Goal: Find specific fact: Find specific fact

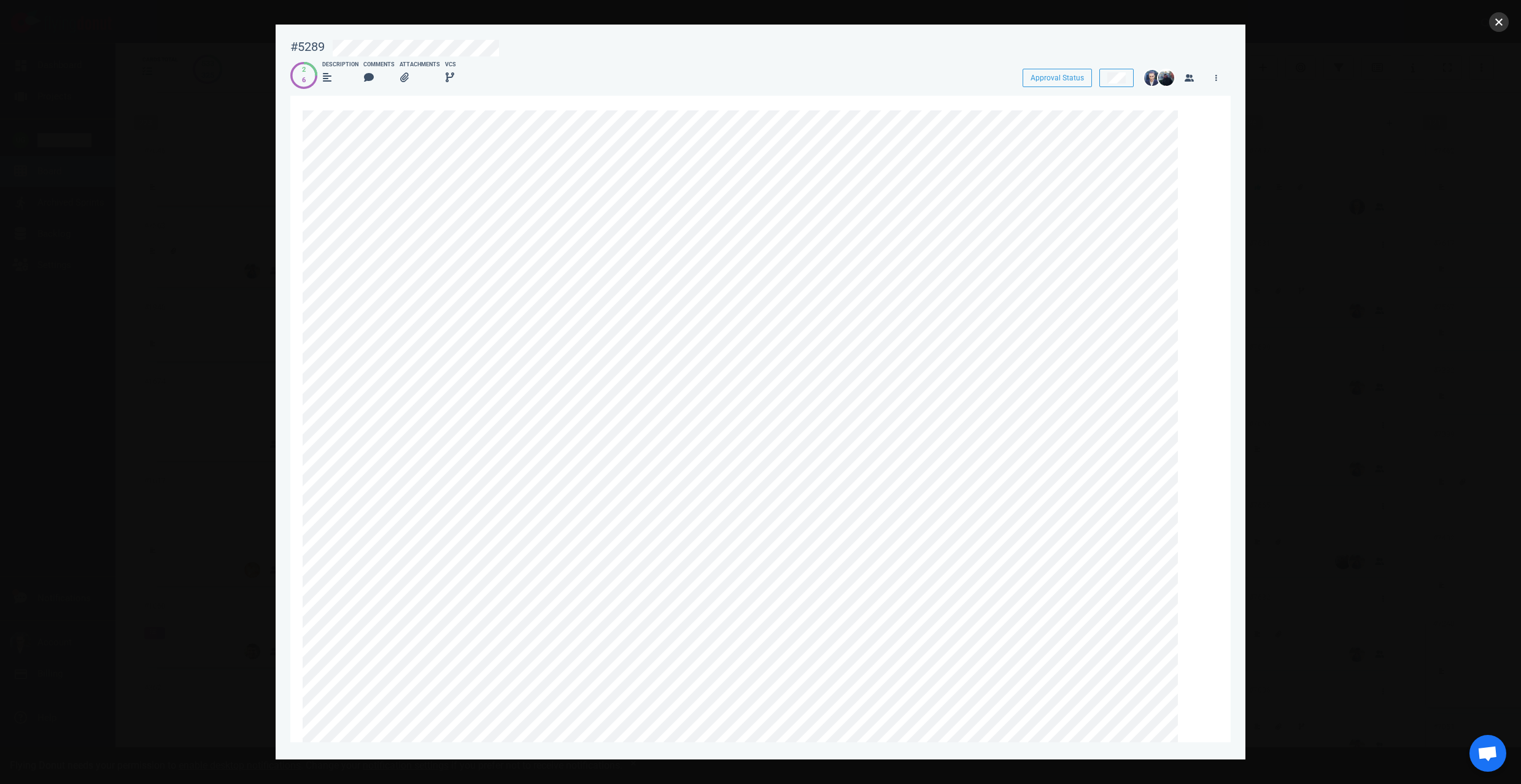
click at [1505, 26] on button "close" at bounding box center [1499, 22] width 20 height 20
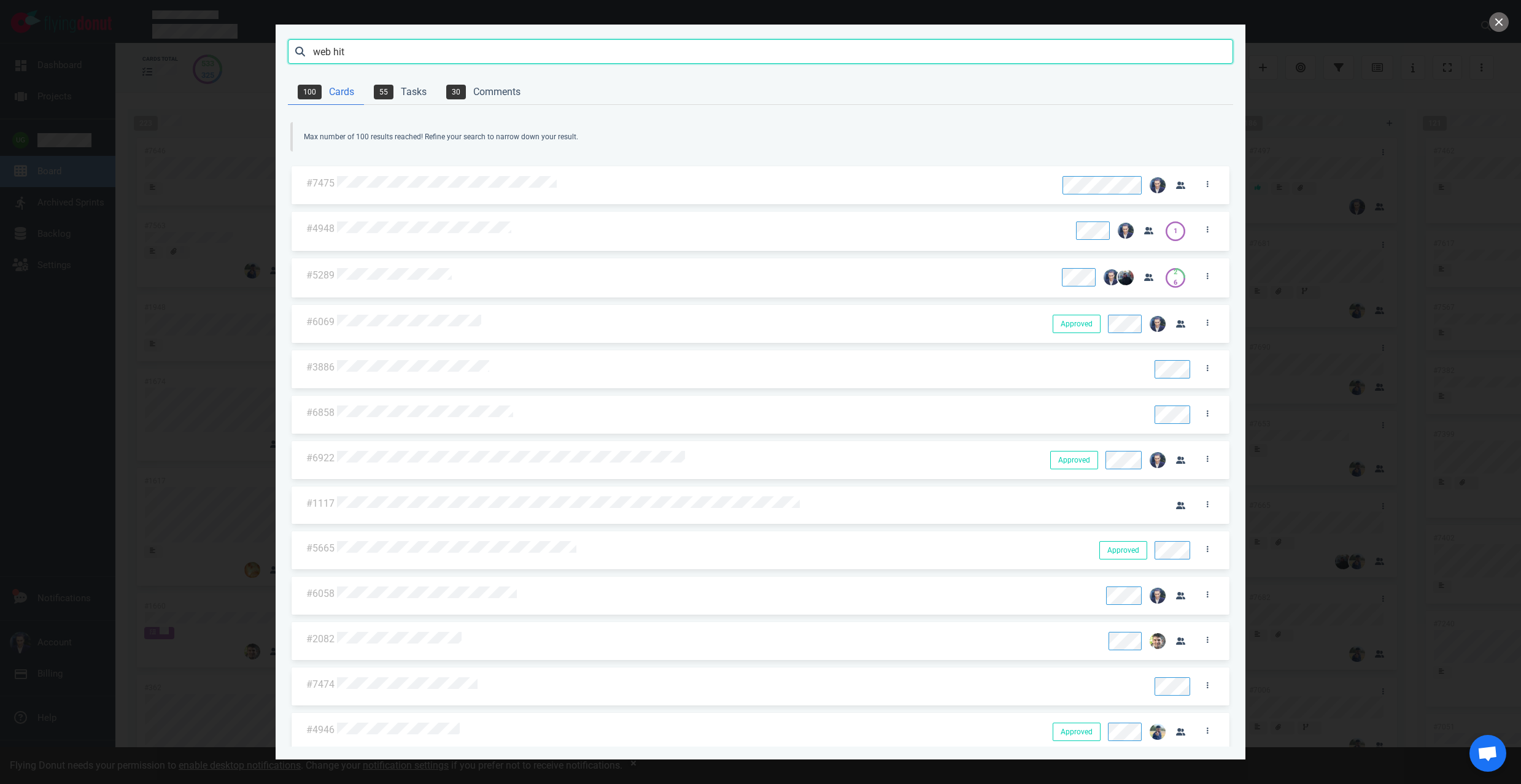
click at [579, 61] on input "web hit" at bounding box center [760, 51] width 946 height 24
type input "7685"
click button "Search" at bounding box center [0, 0] width 0 height 0
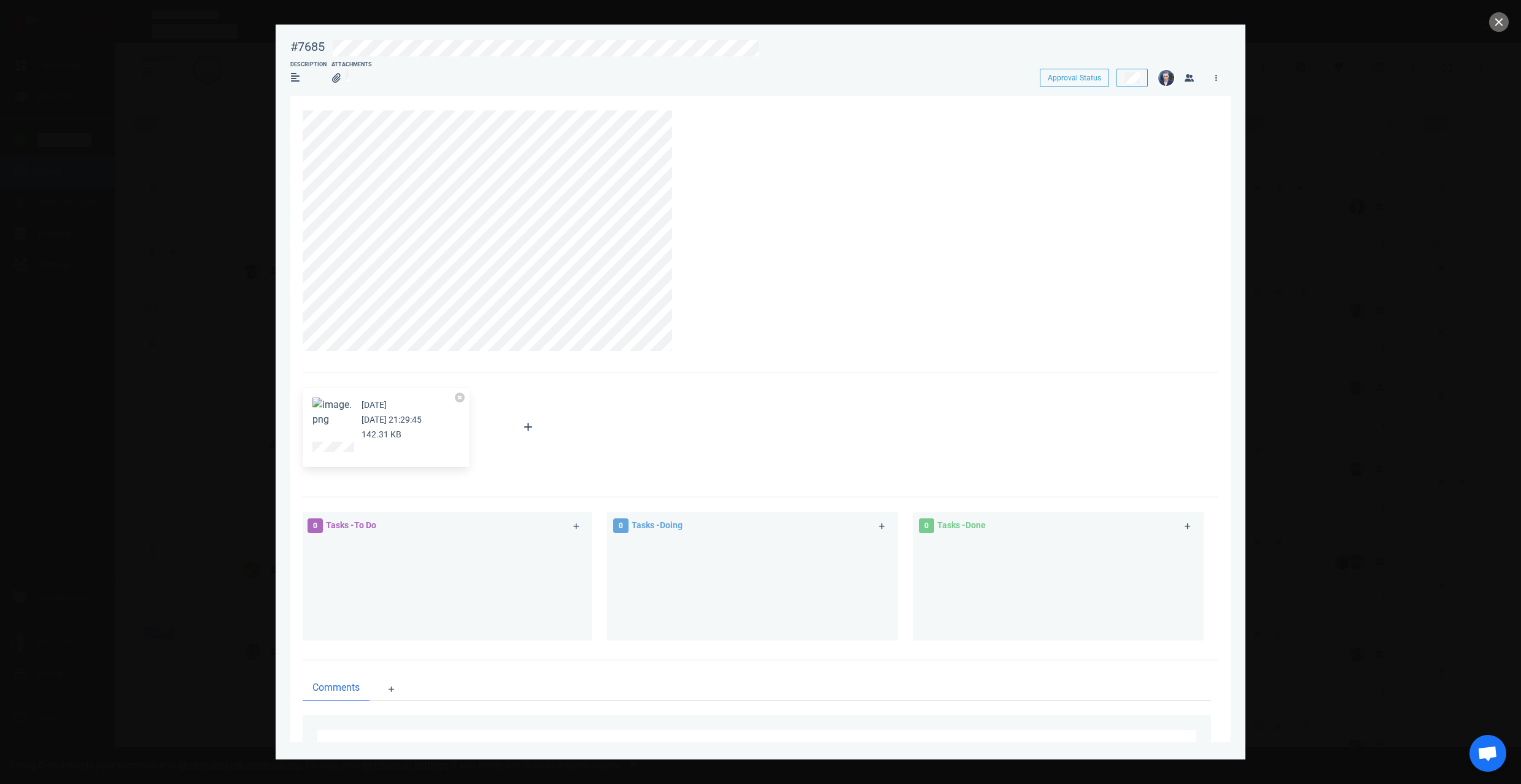
click at [318, 408] on button "Zoom image" at bounding box center [332, 412] width 40 height 30
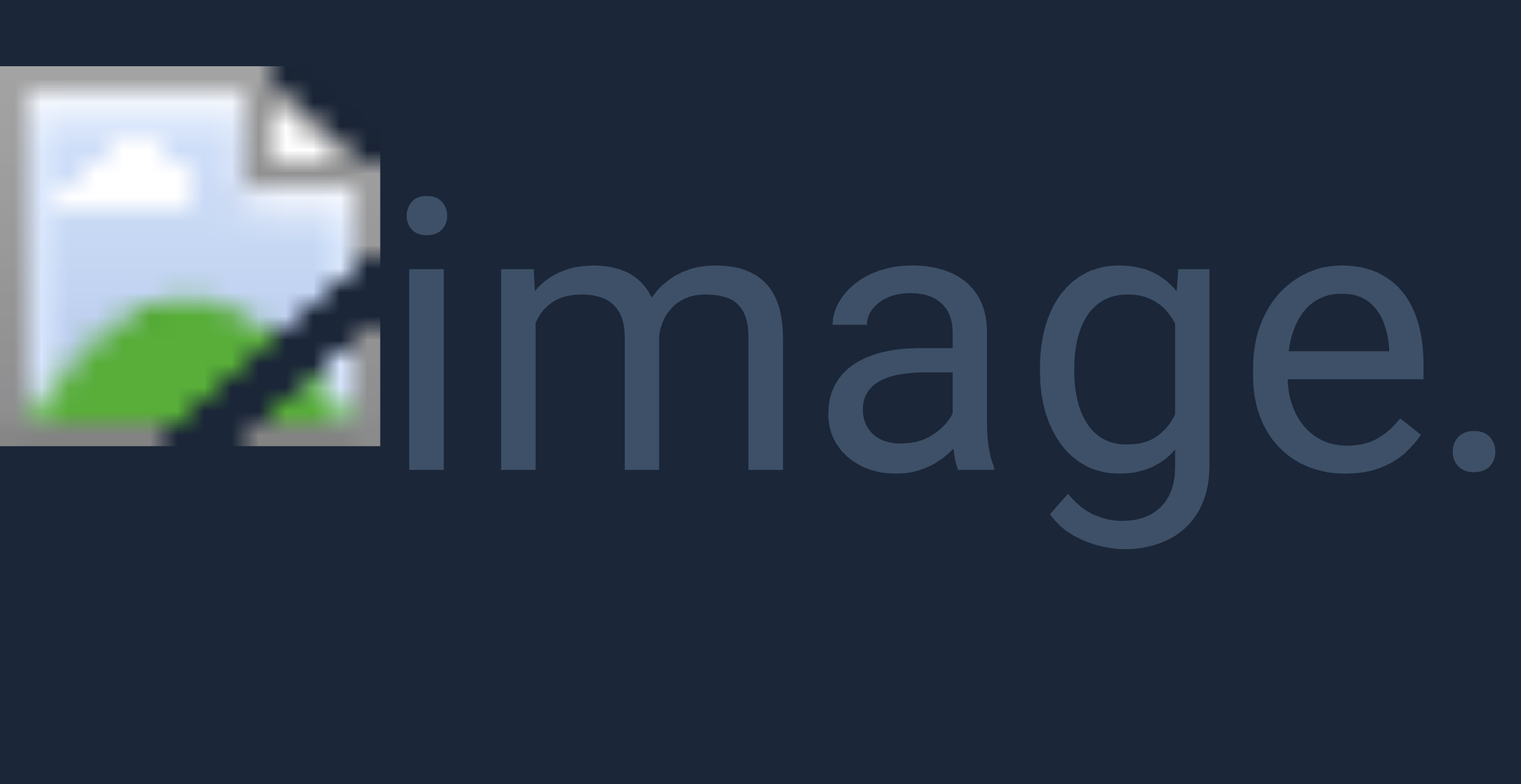
click at [391, 279] on button "Unzoom image" at bounding box center [760, 392] width 1521 height 784
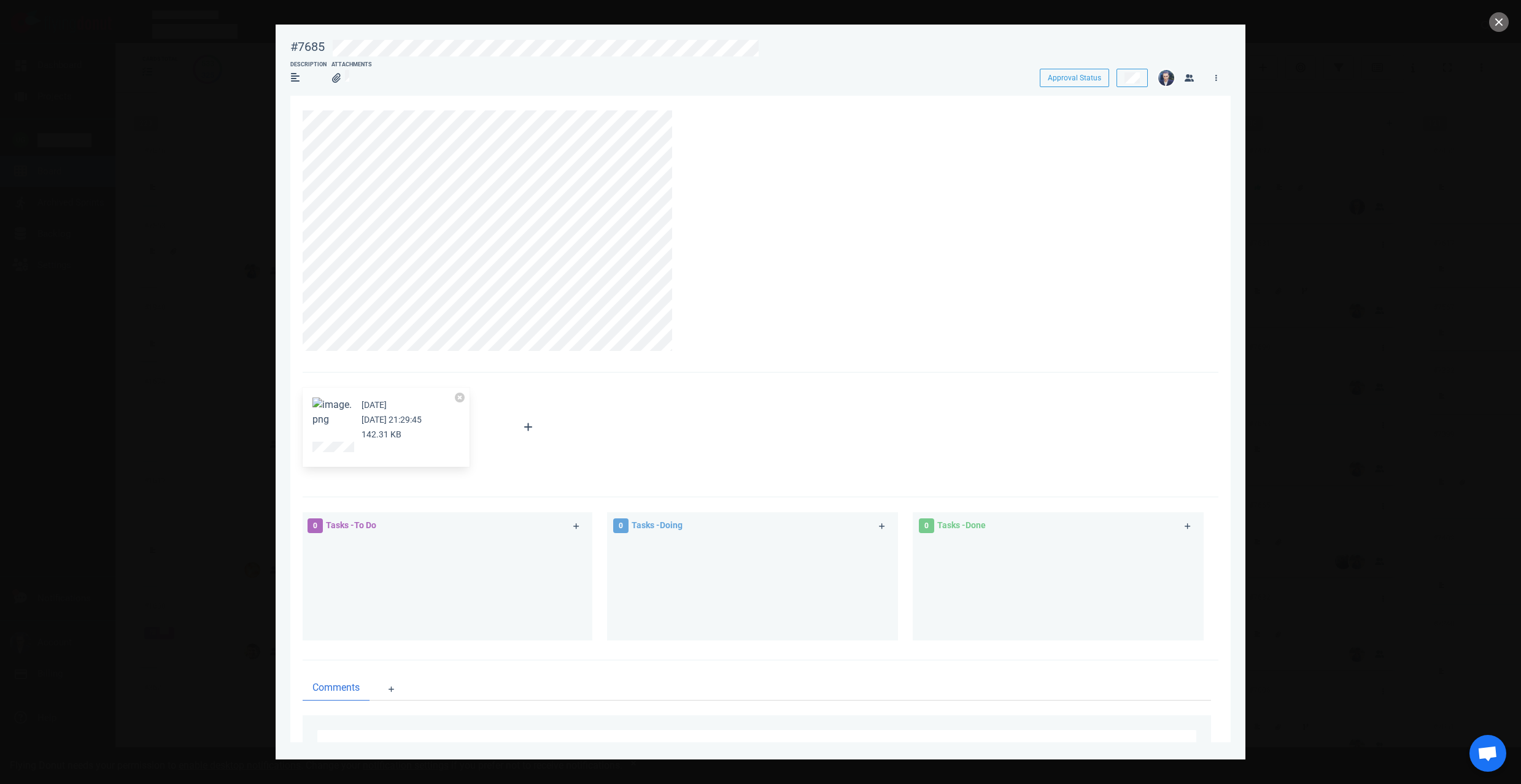
click at [328, 407] on button "Zoom image" at bounding box center [332, 412] width 40 height 30
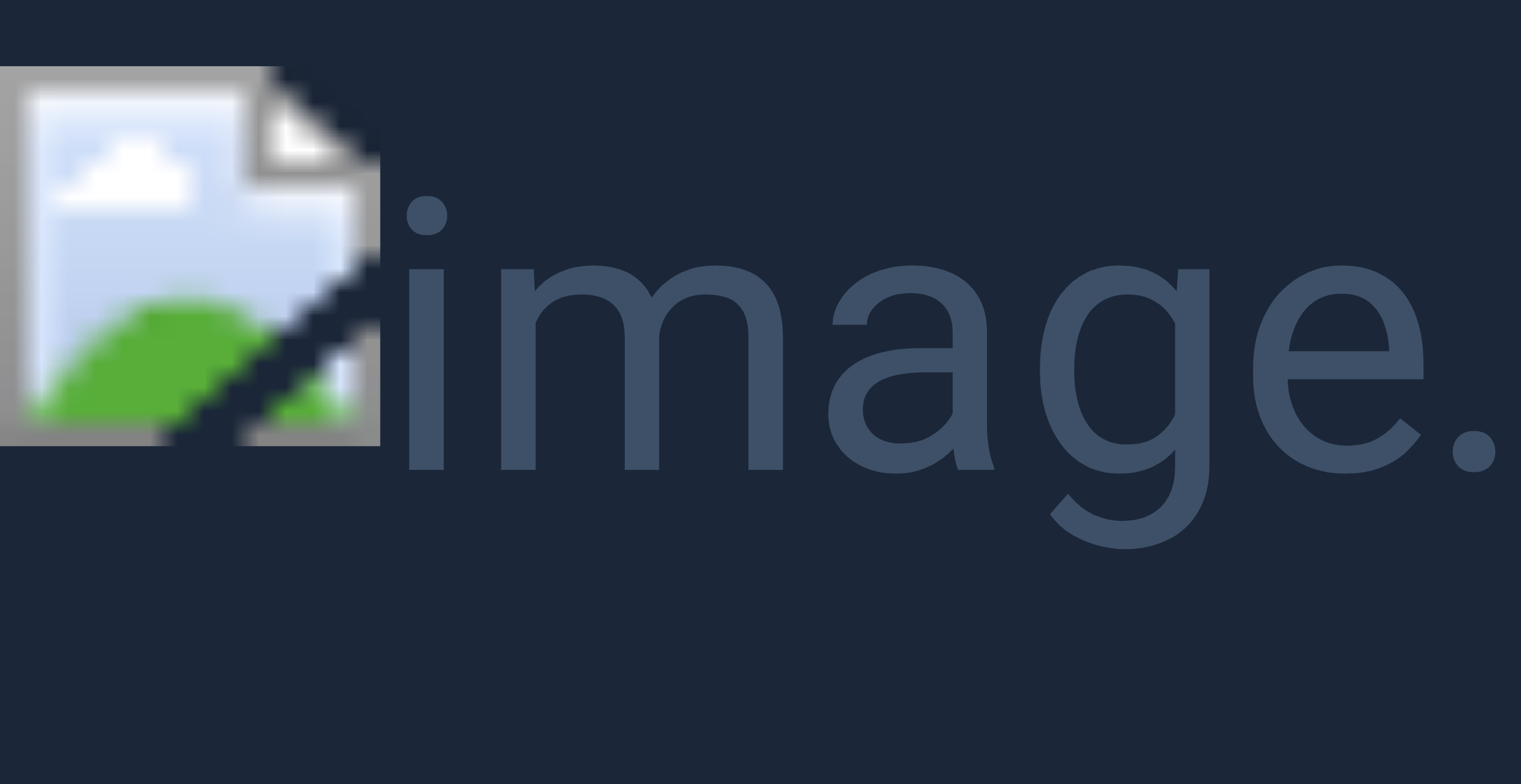
click at [396, 316] on button "Unzoom image" at bounding box center [760, 392] width 1521 height 784
